Goal: Transaction & Acquisition: Book appointment/travel/reservation

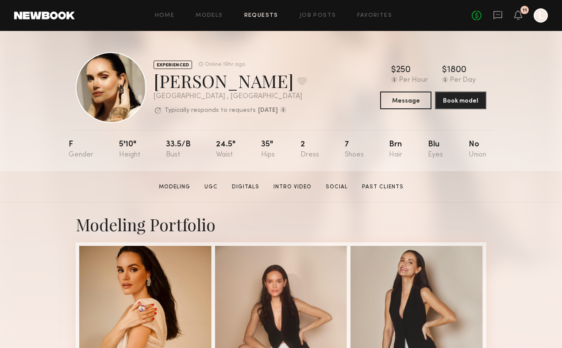
click at [268, 17] on link "Requests" at bounding box center [261, 16] width 34 height 6
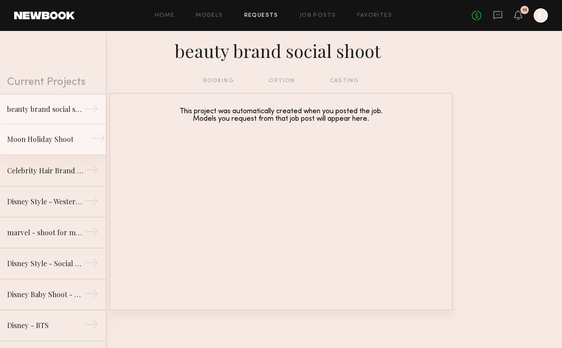
click at [65, 143] on div "Moon Holiday Shoot" at bounding box center [45, 139] width 77 height 11
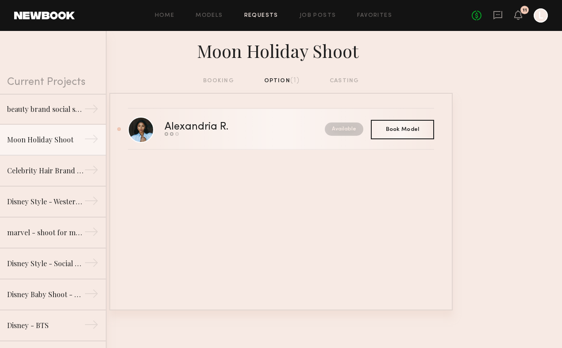
click at [289, 125] on div "Available" at bounding box center [320, 129] width 87 height 13
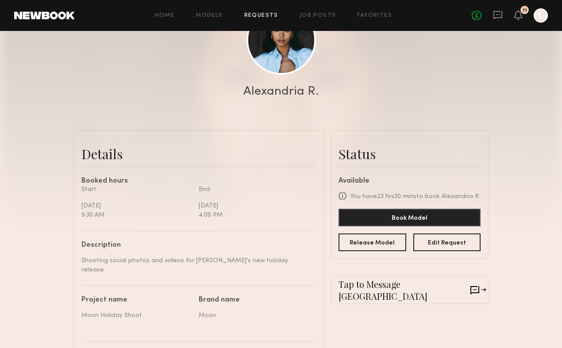
scroll to position [124, 0]
click at [424, 243] on button "Edit Request" at bounding box center [447, 241] width 68 height 18
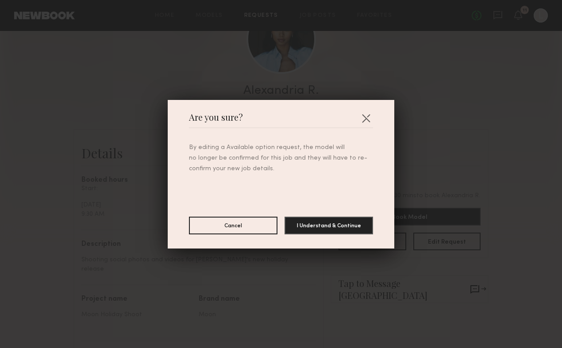
click at [377, 118] on div "Are you sure? By editing a Available option request, the model will no longer b…" at bounding box center [281, 174] width 227 height 149
click at [363, 118] on button "button" at bounding box center [366, 118] width 14 height 14
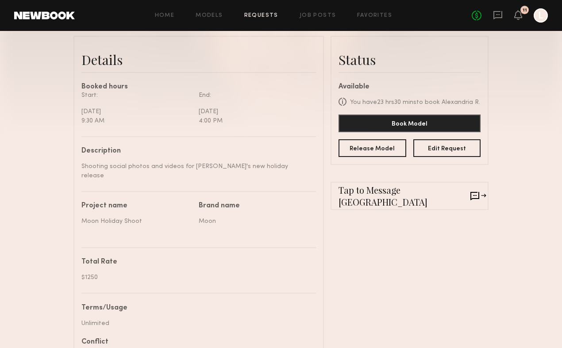
scroll to position [217, 0]
click at [371, 124] on button "Book Model" at bounding box center [410, 123] width 142 height 18
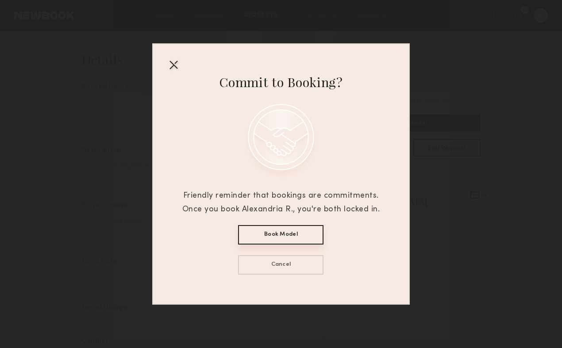
click at [271, 237] on button "Book Model" at bounding box center [280, 234] width 85 height 19
